Goal: Task Accomplishment & Management: Manage account settings

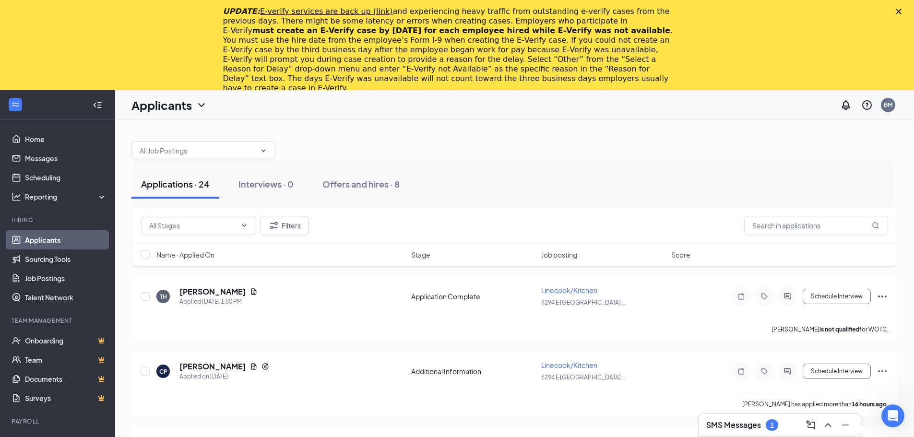
click at [748, 427] on h3 "SMS Messages" at bounding box center [733, 425] width 55 height 11
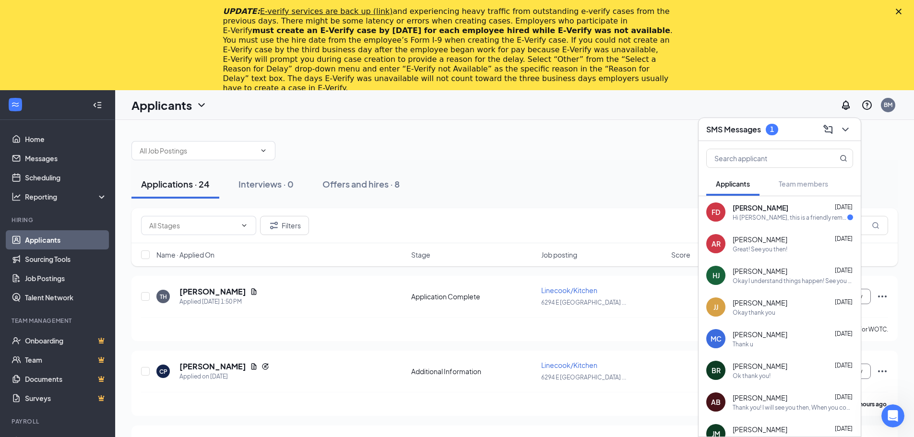
click at [791, 226] on div "FD [PERSON_NAME] [DATE] Hi [PERSON_NAME], this is a friendly reminder. To move …" at bounding box center [779, 212] width 162 height 32
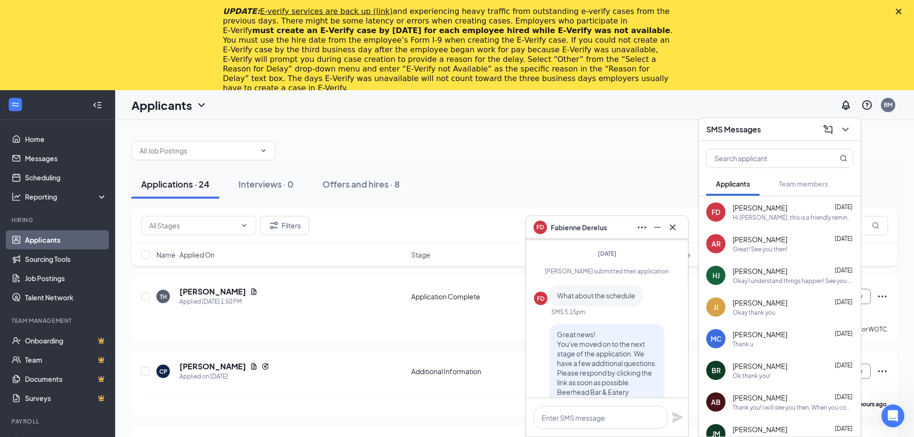
scroll to position [-144, 0]
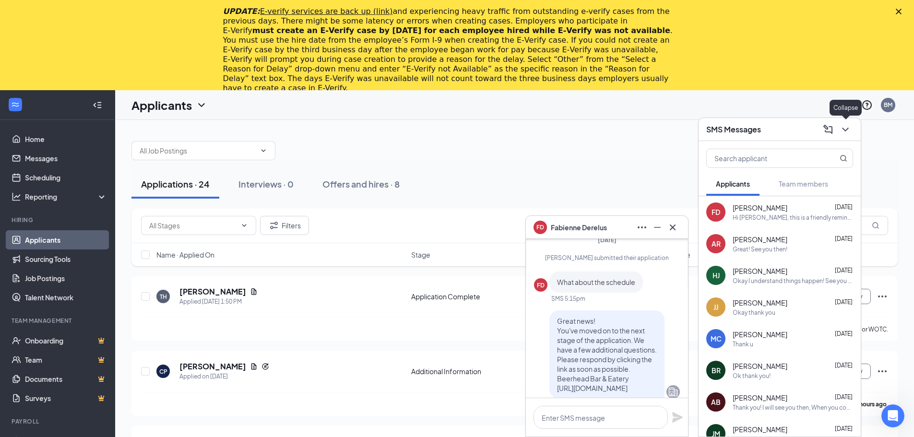
click at [851, 131] on button at bounding box center [844, 129] width 15 height 15
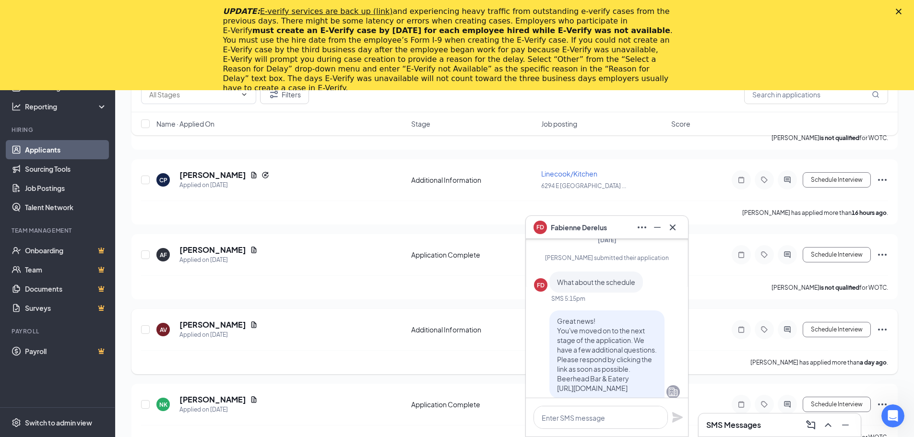
scroll to position [192, 0]
click at [674, 226] on icon "Cross" at bounding box center [673, 227] width 6 height 6
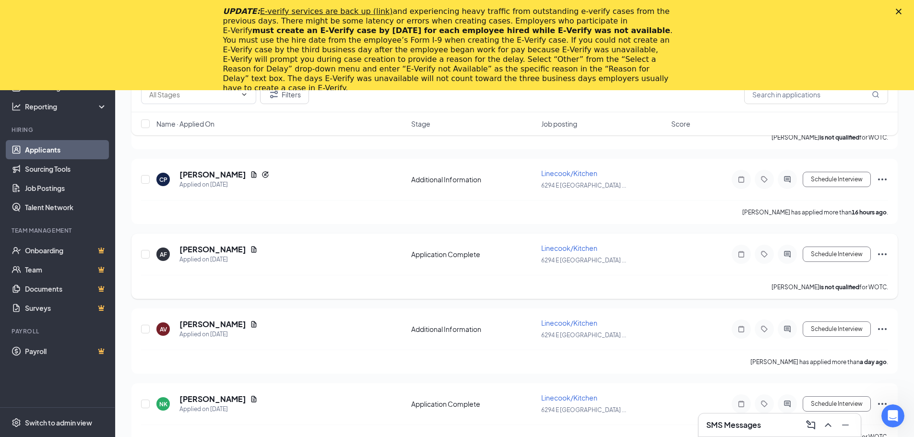
click at [883, 253] on icon "Ellipses" at bounding box center [882, 254] width 12 height 12
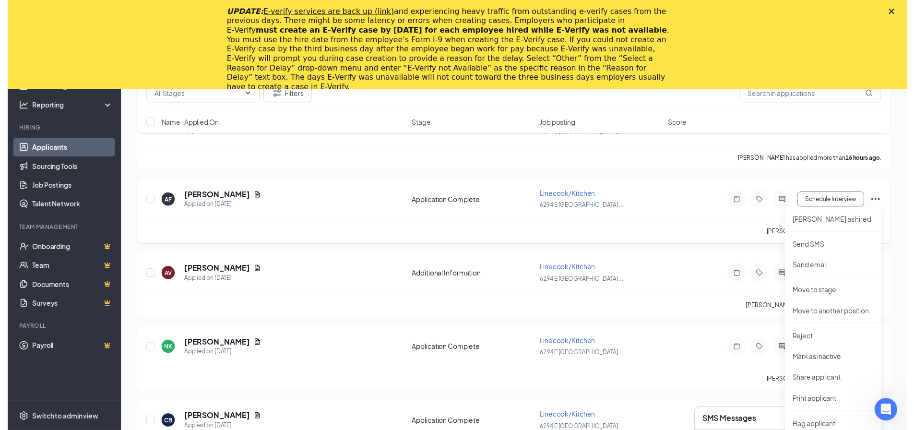
scroll to position [240, 0]
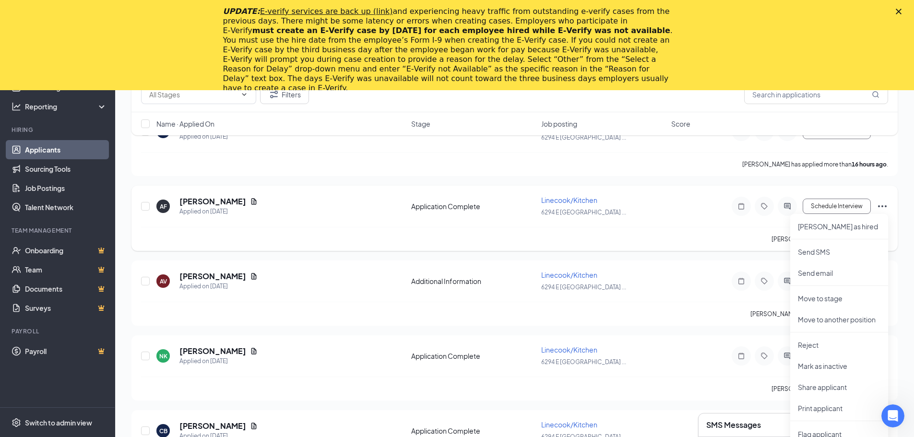
click at [717, 236] on div "[PERSON_NAME] is not qualified for WOTC." at bounding box center [514, 239] width 747 height 24
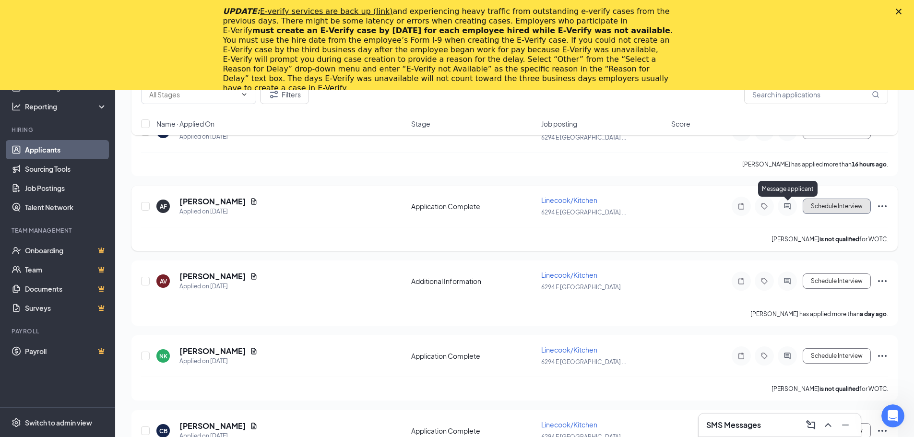
click at [838, 205] on button "Schedule Interview" at bounding box center [836, 206] width 68 height 15
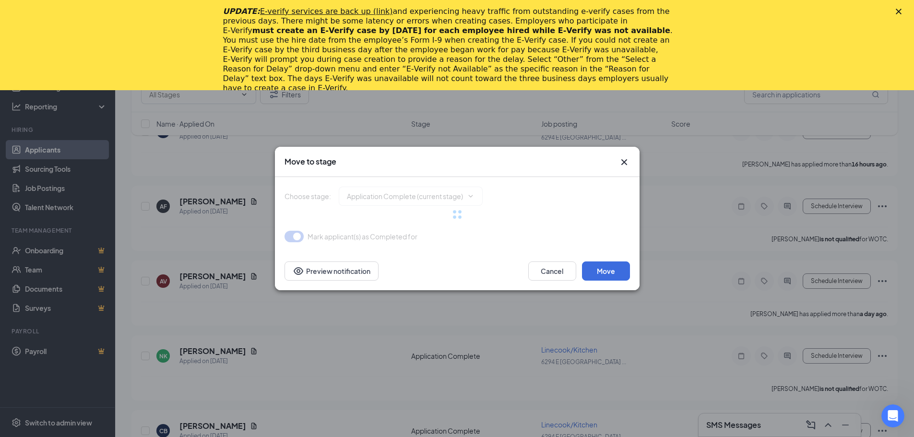
type input "Onsite Interview (next stage)"
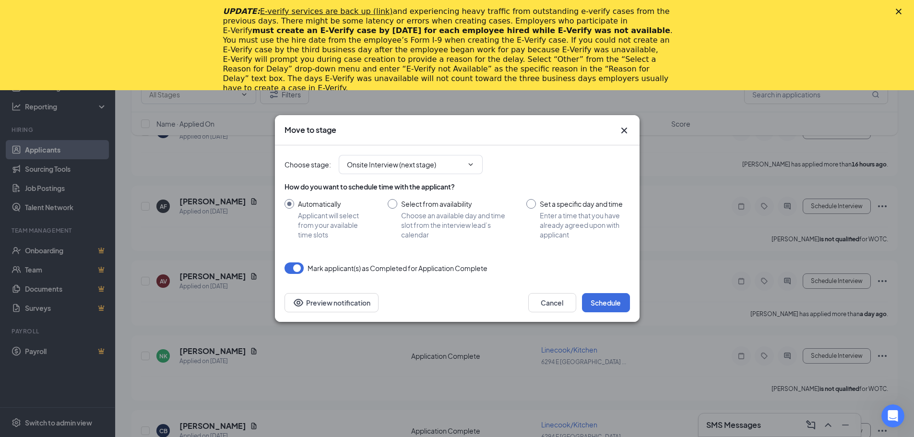
click at [394, 204] on input "Select from availability Choose an available day and time slot from the intervi…" at bounding box center [448, 219] width 120 height 40
radio input "true"
radio input "false"
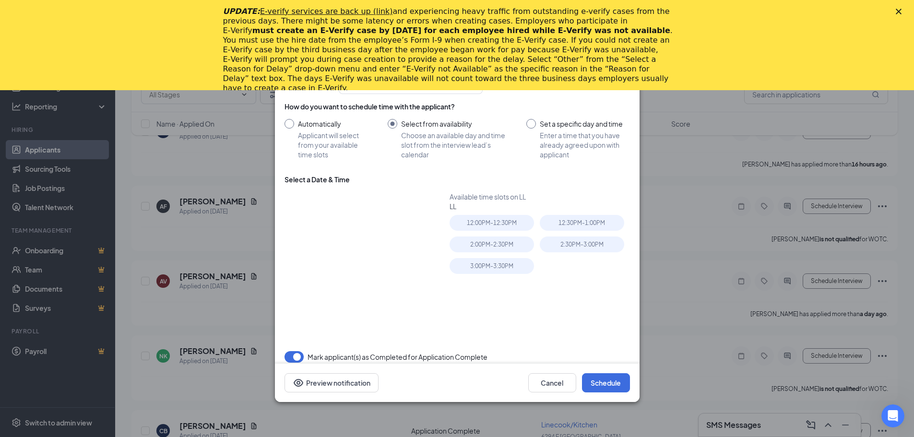
type input "[DATE]"
click at [533, 122] on input "Set a specific day and time Enter a time that you have already agreed upon with…" at bounding box center [577, 139] width 103 height 40
radio input "true"
radio input "false"
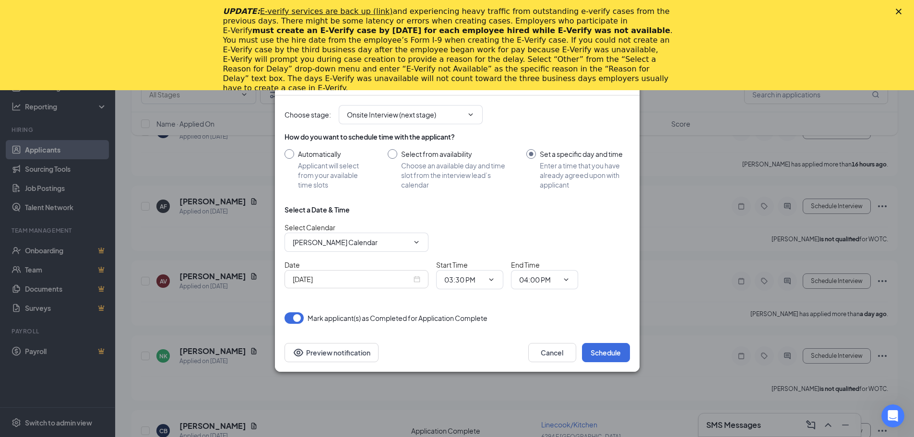
click at [445, 103] on div "Choose stage : Onsite Interview (next stage)" at bounding box center [456, 114] width 345 height 38
click at [448, 114] on input "Onsite Interview (next stage)" at bounding box center [405, 114] width 116 height 11
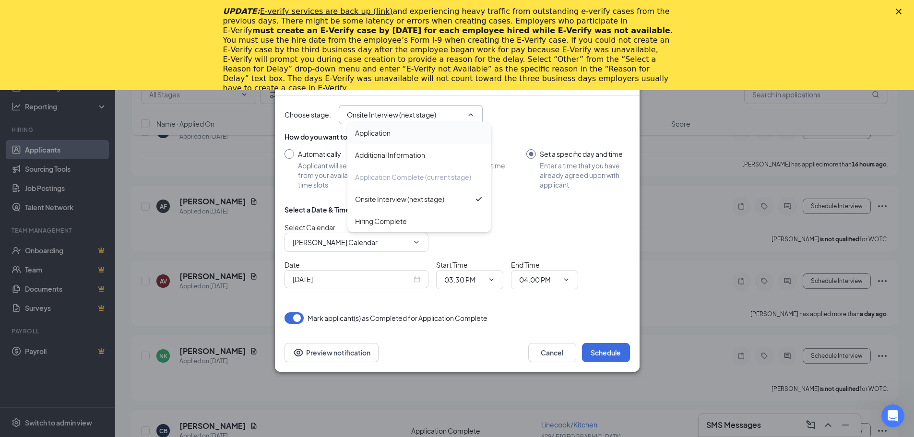
click at [434, 138] on div "Application" at bounding box center [419, 133] width 144 height 22
type input "Application"
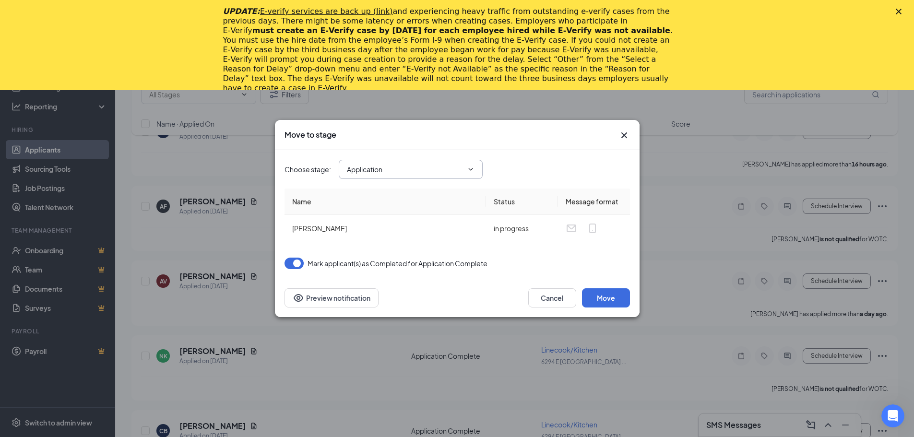
click at [468, 174] on span "Application Application Additional Information Application Complete (current st…" at bounding box center [411, 169] width 144 height 19
click at [471, 171] on icon "ChevronDown" at bounding box center [471, 169] width 8 height 8
click at [557, 299] on button "Cancel" at bounding box center [552, 297] width 48 height 19
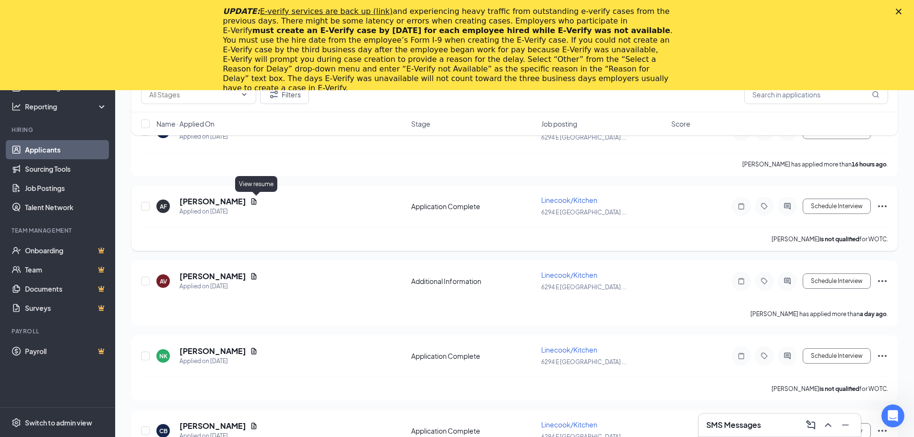
click at [256, 204] on icon "Document" at bounding box center [253, 201] width 5 height 6
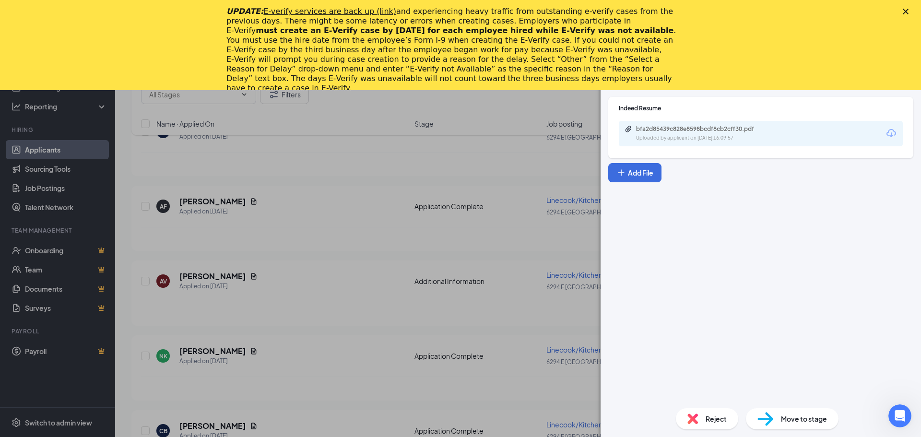
click at [890, 130] on icon "Download" at bounding box center [891, 134] width 12 height 12
click at [906, 10] on icon "Close" at bounding box center [906, 12] width 6 height 6
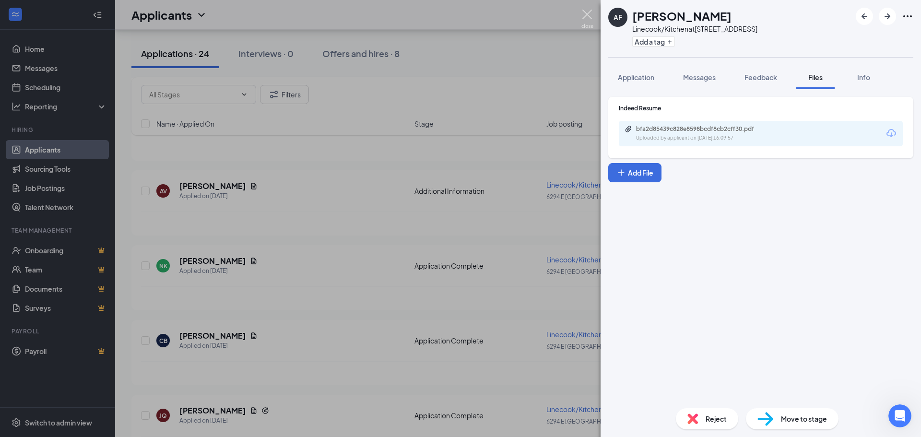
click at [588, 24] on img at bounding box center [587, 19] width 12 height 19
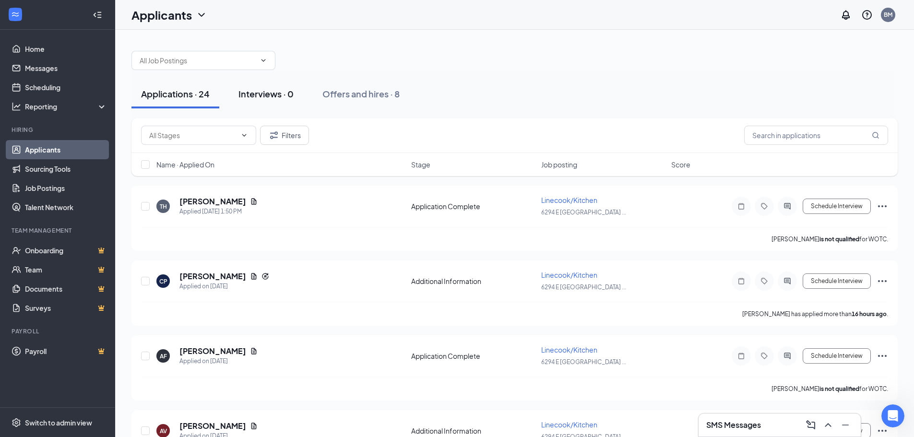
click at [278, 102] on button "Interviews · 0" at bounding box center [266, 94] width 74 height 29
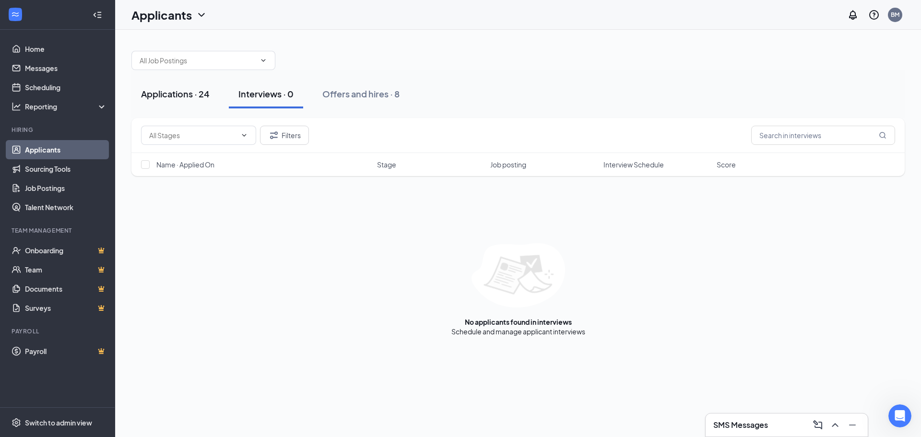
click at [183, 92] on div "Applications · 24" at bounding box center [175, 94] width 69 height 12
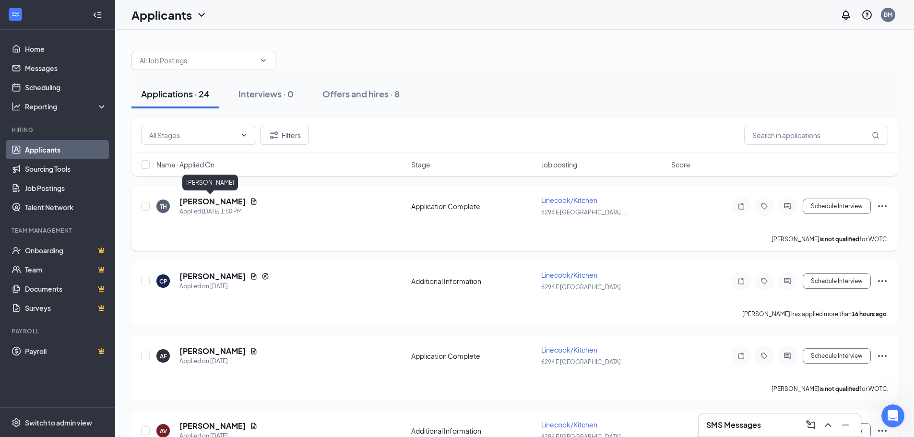
click at [207, 204] on h5 "[PERSON_NAME]" at bounding box center [212, 201] width 67 height 11
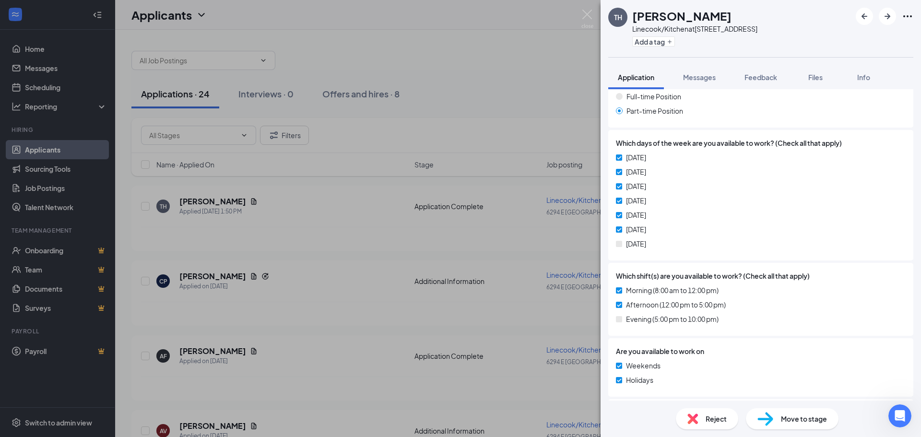
scroll to position [480, 0]
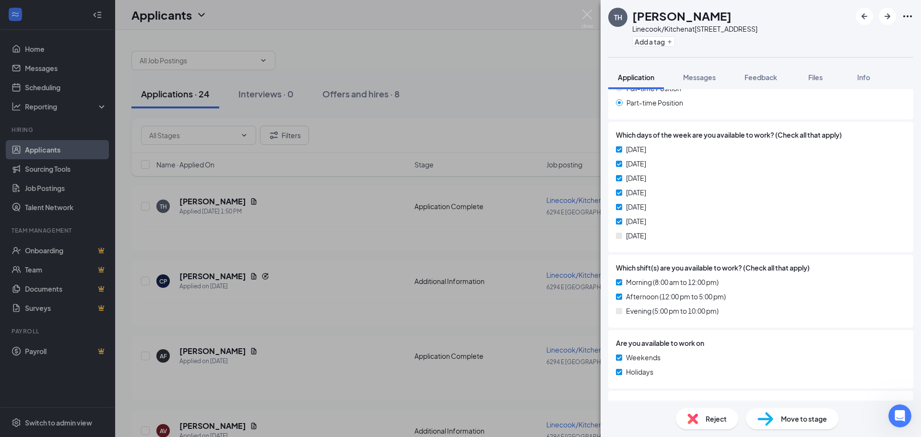
click at [314, 259] on div "TH [PERSON_NAME] Linecook/Kitchen at [STREET_ADDRESS] Add a tag Application Mes…" at bounding box center [460, 218] width 921 height 437
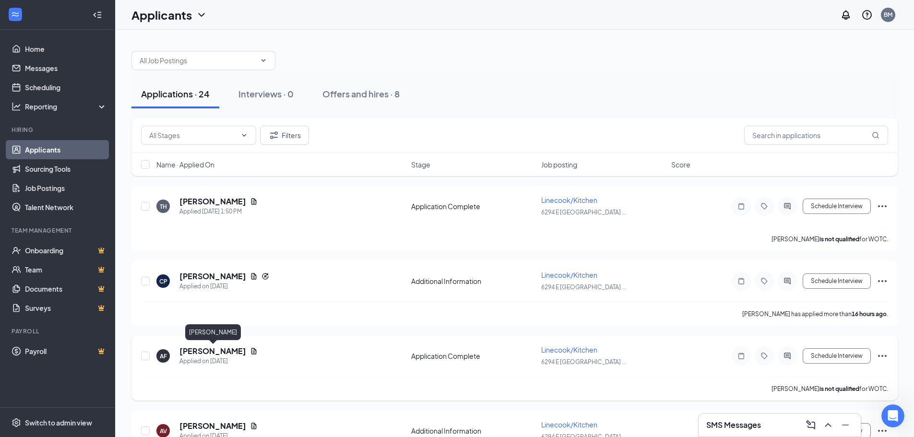
click at [233, 351] on h5 "[PERSON_NAME]" at bounding box center [212, 351] width 67 height 11
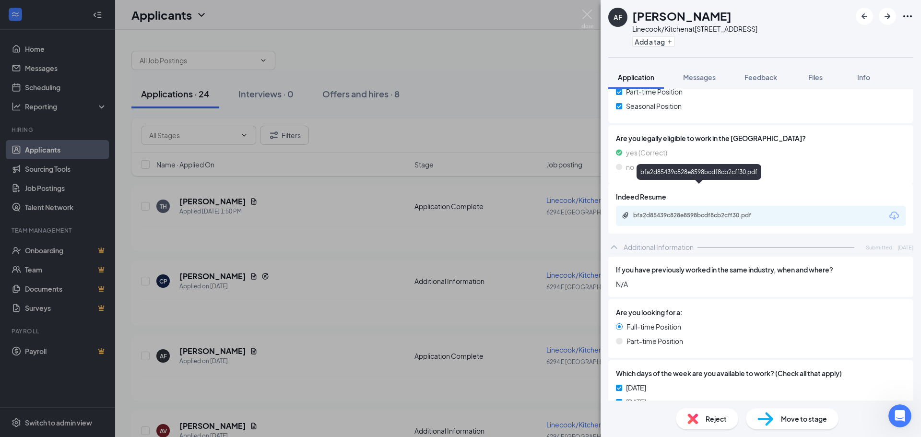
scroll to position [219, 0]
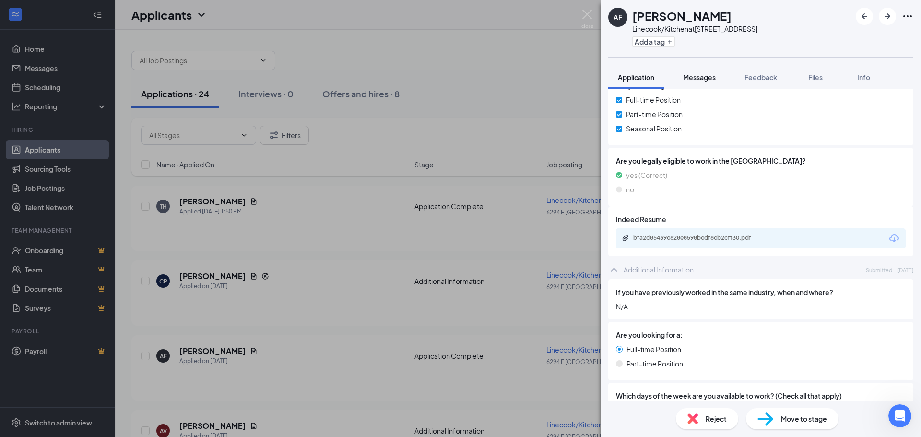
click at [705, 78] on span "Messages" at bounding box center [699, 77] width 33 height 9
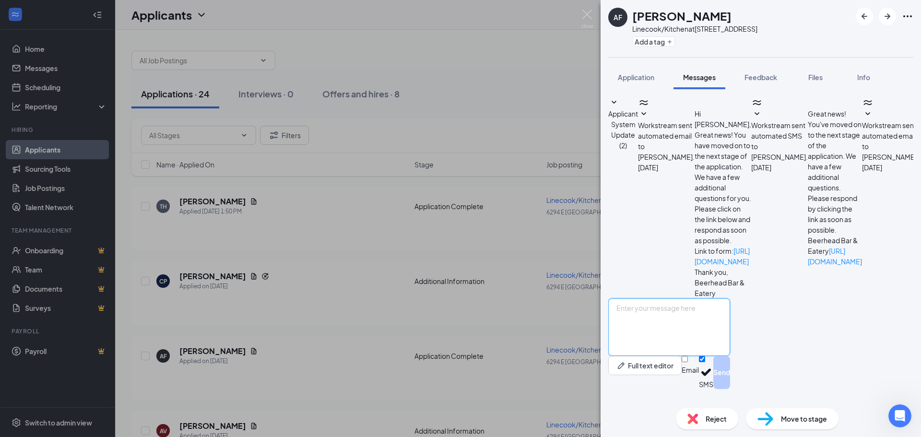
click at [699, 328] on textarea at bounding box center [669, 327] width 122 height 58
click at [593, 13] on div "AF [PERSON_NAME] Linecook/Kitchen at [STREET_ADDRESS] Add a tag Application Mes…" at bounding box center [460, 218] width 921 height 437
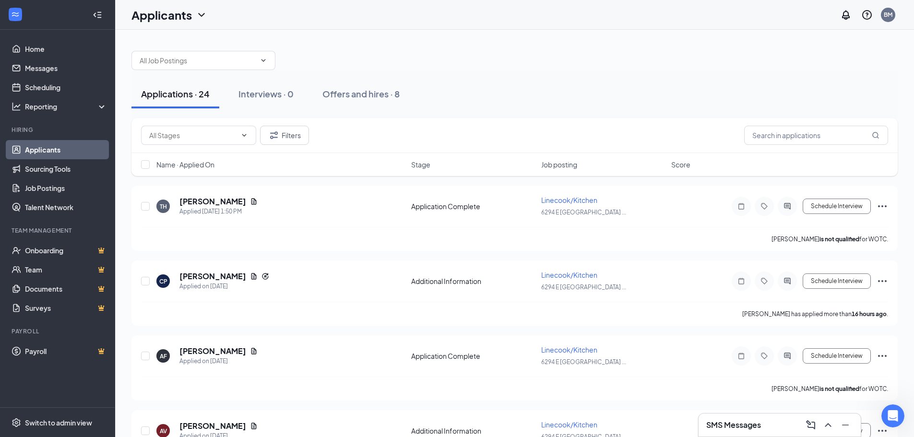
click at [590, 14] on div "Applicants BM" at bounding box center [514, 15] width 799 height 30
click at [60, 188] on link "Job Postings" at bounding box center [66, 187] width 82 height 19
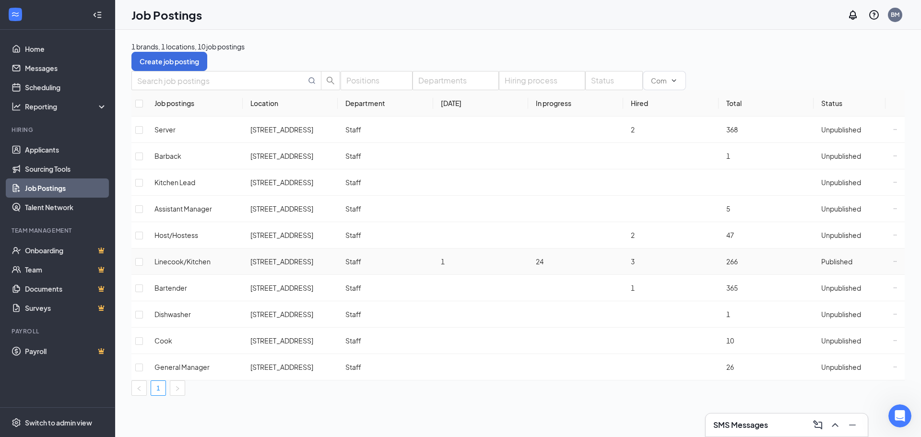
click at [821, 258] on span "Published" at bounding box center [836, 261] width 31 height 9
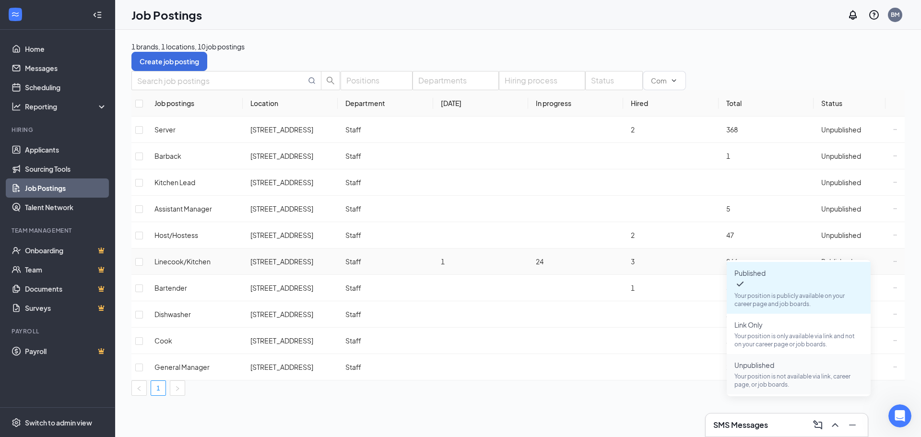
click at [787, 354] on li "Unpublished Your position is not available via link, career page, or job boards." at bounding box center [799, 374] width 144 height 40
